Goal: Check status: Check status

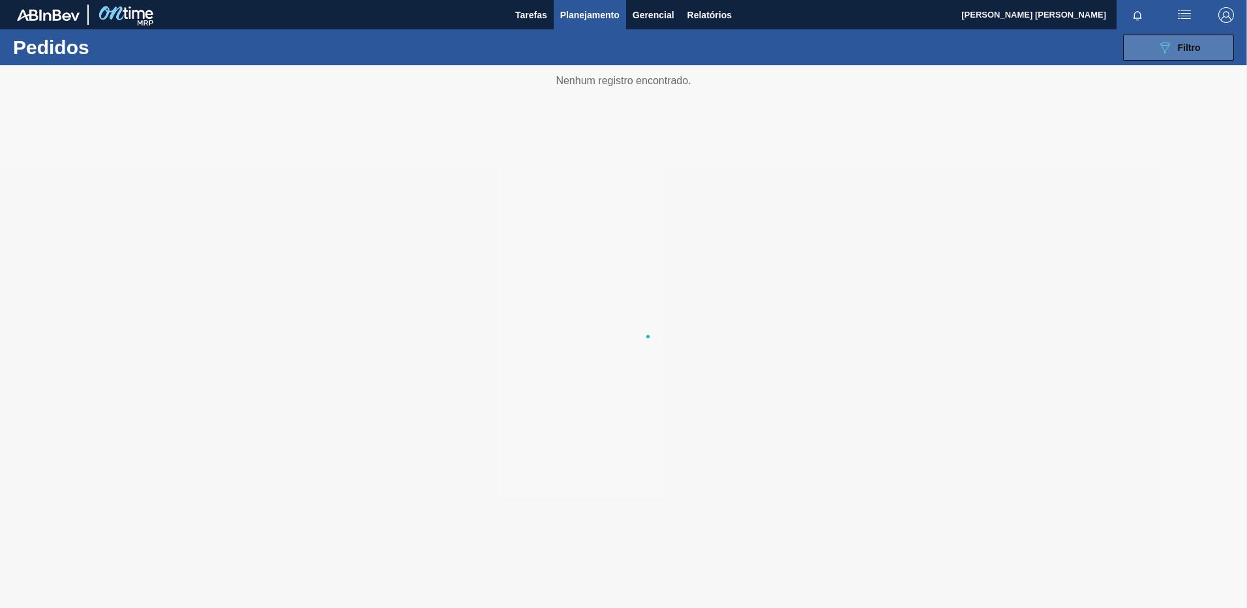
click at [1165, 40] on icon "089F7B8B-B2A5-4AFE-B5C0-19BA573D28AC" at bounding box center [1165, 48] width 16 height 16
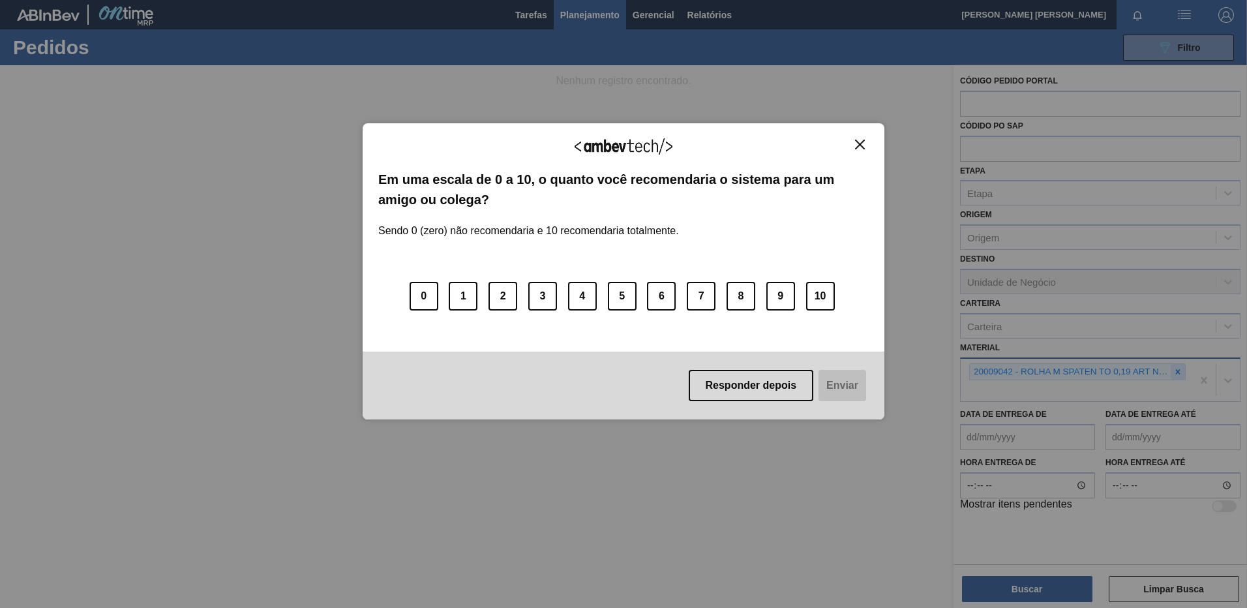
click at [1172, 370] on div "Agradecemos seu feedback! Em uma escala de 0 a 10, o quanto você recomendaria o…" at bounding box center [623, 304] width 1247 height 608
click at [861, 154] on div "Agradecemos seu feedback!" at bounding box center [623, 154] width 490 height 31
click at [863, 146] on img "Close" at bounding box center [860, 145] width 10 height 10
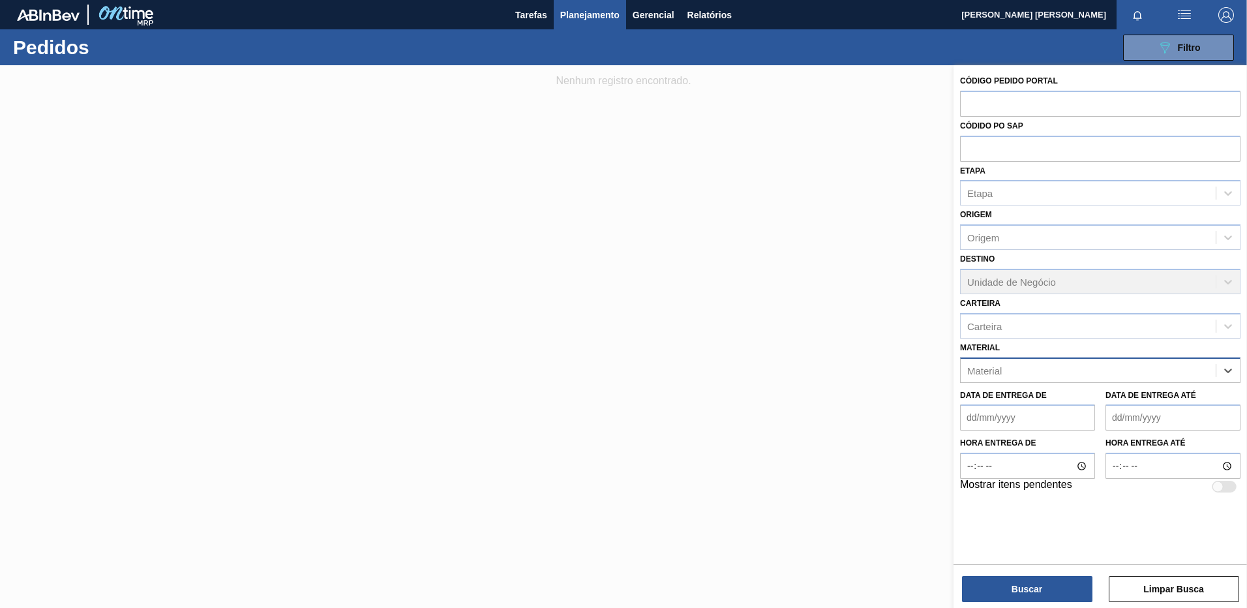
paste input "30034389"
type input "30034389"
drag, startPoint x: 1101, startPoint y: 405, endPoint x: 1076, endPoint y: 528, distance: 125.6
click at [1100, 406] on div "30034389 - ENZIMA LUMISTA GOLD NOVONESIS 25KG" at bounding box center [1100, 403] width 280 height 24
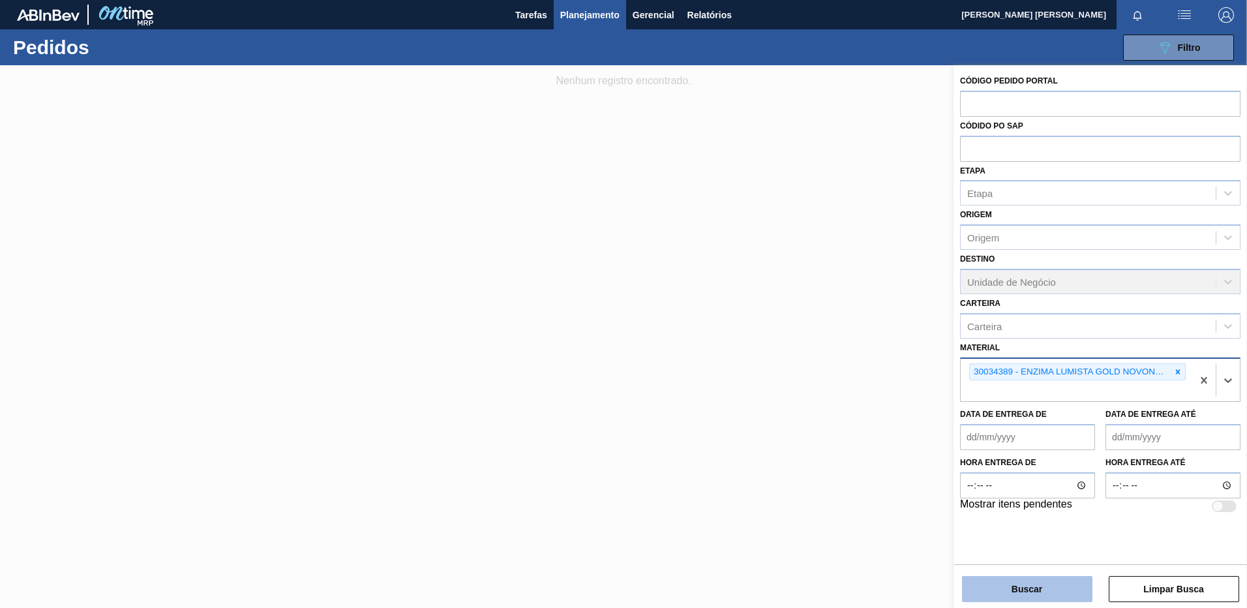
click at [1061, 580] on button "Buscar" at bounding box center [1027, 589] width 130 height 26
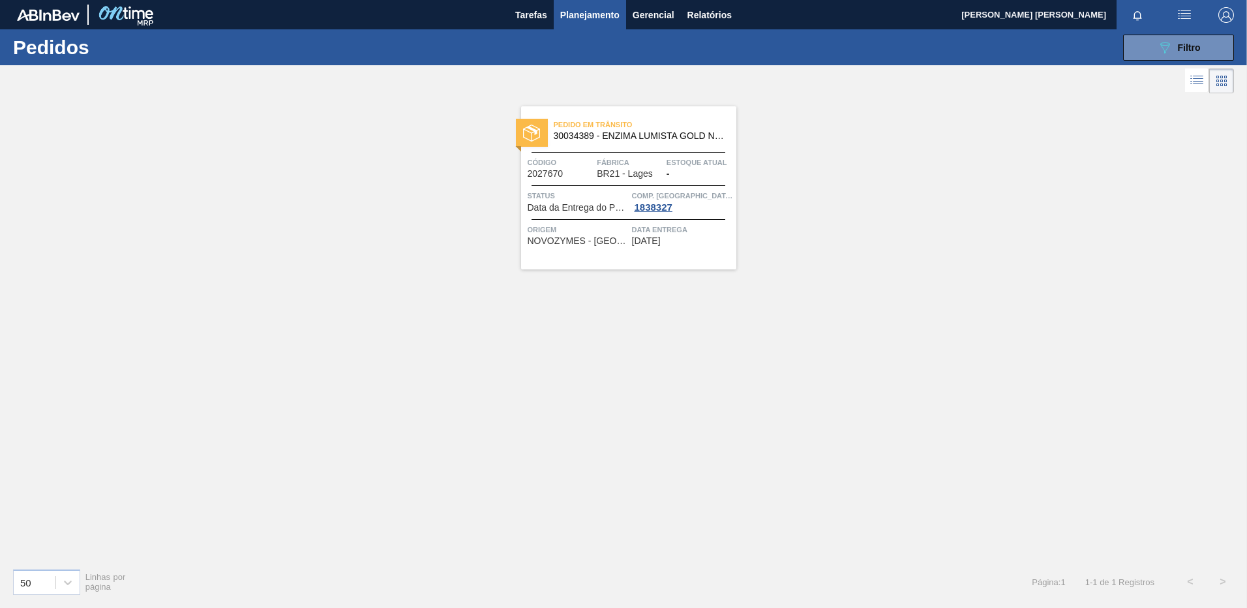
click at [656, 261] on div "Pedido [PERSON_NAME] 30034389 - ENZIMA LUMISTA GOLD NOVONESIS 25KG Código 20276…" at bounding box center [628, 187] width 215 height 163
